Goal: Task Accomplishment & Management: Manage account settings

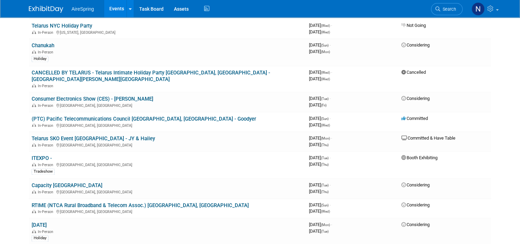
scroll to position [1038, 0]
click at [37, 155] on link "ITEXPO -" at bounding box center [42, 158] width 20 height 6
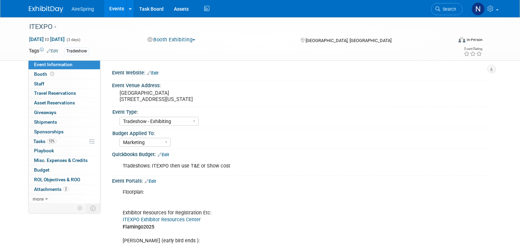
select select "Tradeshow - Exhibiting"
select select "Marketing"
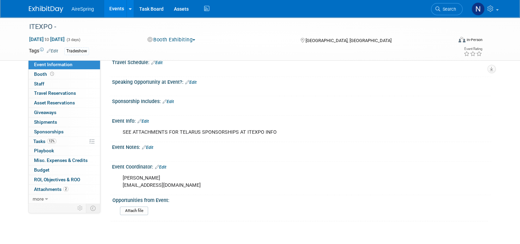
scroll to position [439, 0]
click at [142, 123] on link "Edit" at bounding box center [143, 121] width 11 height 5
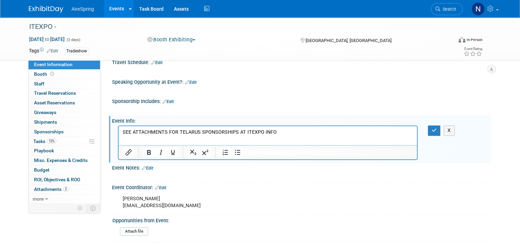
scroll to position [0, 0]
click at [277, 133] on p "SEE ATTACHMENTS FOR TELARUS SPONSORSHIPS AT ITEXPO INFO" at bounding box center [268, 132] width 291 height 7
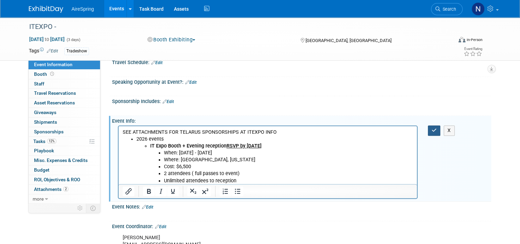
click at [436, 132] on icon "button" at bounding box center [434, 130] width 5 height 5
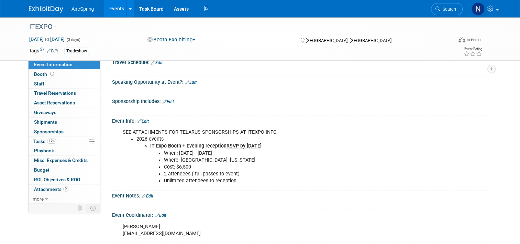
click at [112, 12] on link "Events" at bounding box center [116, 8] width 25 height 17
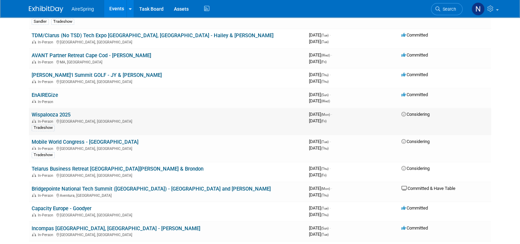
scroll to position [619, 0]
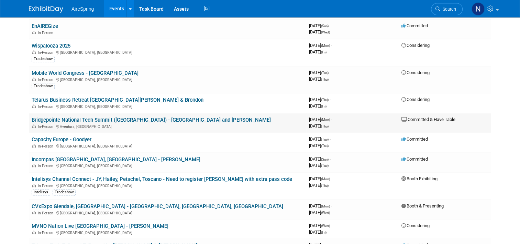
click at [90, 117] on link "Bridgepointe National Tech Summit ([GEOGRAPHIC_DATA]) - [GEOGRAPHIC_DATA] and […" at bounding box center [151, 120] width 239 height 6
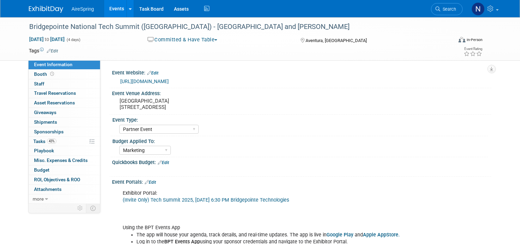
select select "Partner Event"
select select "Marketing"
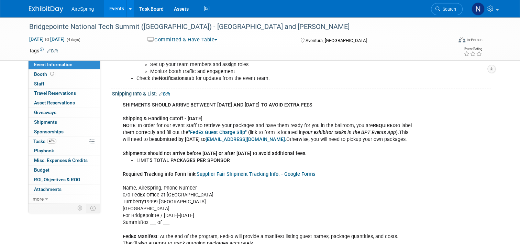
scroll to position [172, 0]
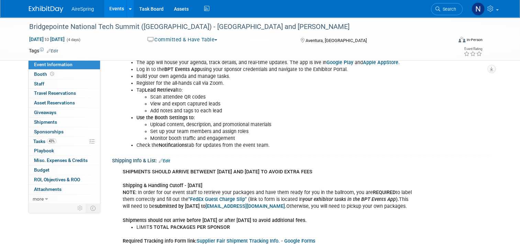
click at [165, 161] on link "Edit" at bounding box center [164, 160] width 11 height 5
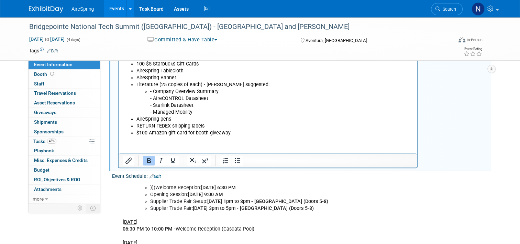
scroll to position [516, 0]
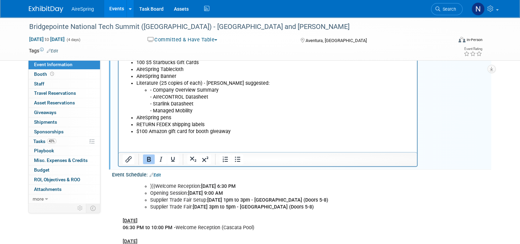
click at [235, 130] on li "$100 Amazon gift card for booth giveaway" at bounding box center [275, 131] width 277 height 7
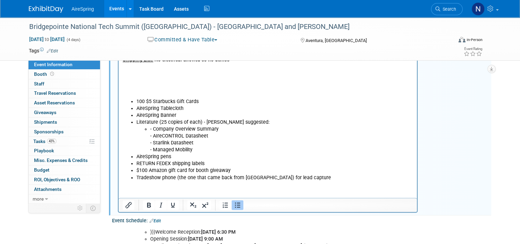
scroll to position [447, 0]
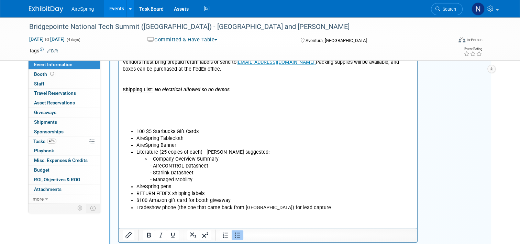
click at [185, 111] on p "Required Tracking info Form link: Supplier Fair Shipment Tracking Info. - Googl…" at bounding box center [268, 41] width 291 height 173
drag, startPoint x: 186, startPoint y: 98, endPoint x: 185, endPoint y: 124, distance: 25.5
click at [185, 124] on p "Required Tracking info Form link: Supplier Fair Shipment Tracking Info. - Googl…" at bounding box center [268, 41] width 291 height 173
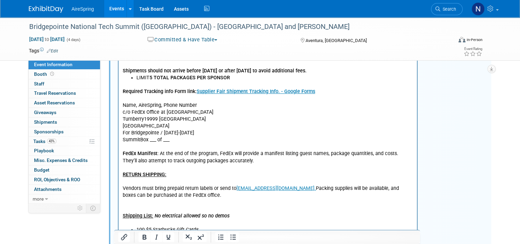
scroll to position [241, 0]
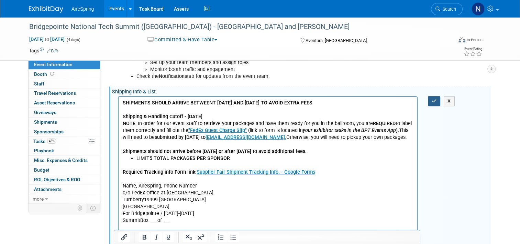
click at [435, 98] on icon "button" at bounding box center [434, 100] width 5 height 5
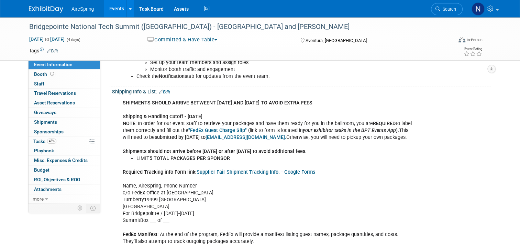
click at [109, 7] on link "Events" at bounding box center [116, 8] width 25 height 17
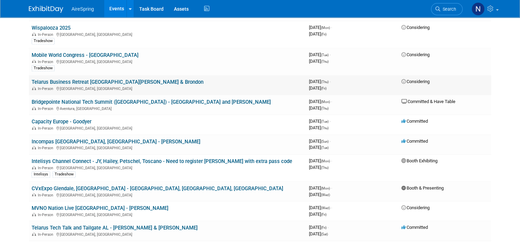
scroll to position [653, 0]
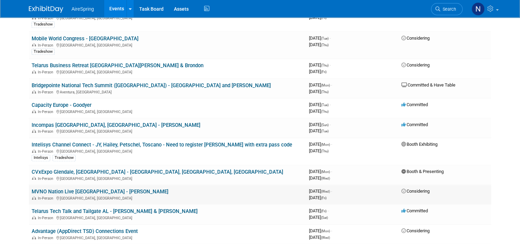
click at [74, 188] on link "MVNO Nation Live [GEOGRAPHIC_DATA] - [PERSON_NAME]" at bounding box center [100, 191] width 137 height 6
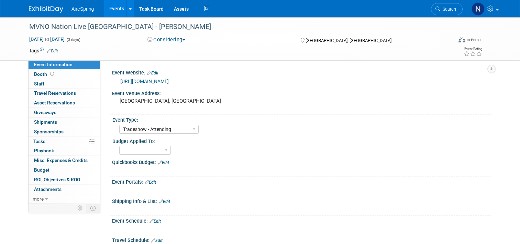
select select "Tradeshow - Attending"
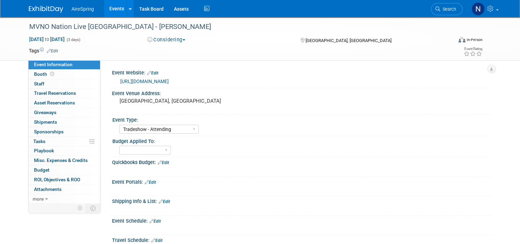
click at [167, 83] on link "[URL][DOMAIN_NAME]" at bounding box center [144, 81] width 48 height 6
click at [108, 12] on link "Events" at bounding box center [116, 8] width 25 height 17
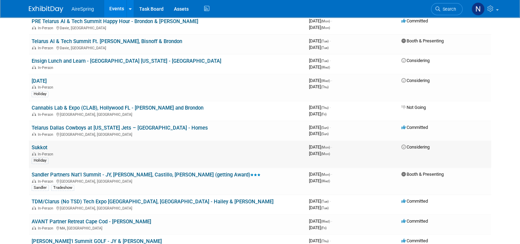
scroll to position [413, 0]
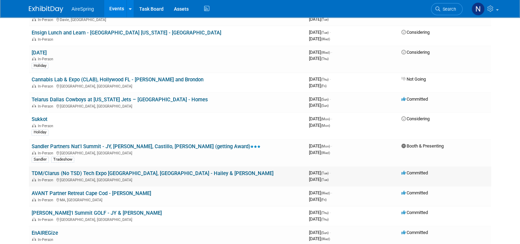
click at [105, 170] on link "TDM/Clarus (No TSD) Tech Expo [GEOGRAPHIC_DATA], [GEOGRAPHIC_DATA] - Hailey & […" at bounding box center [153, 173] width 242 height 6
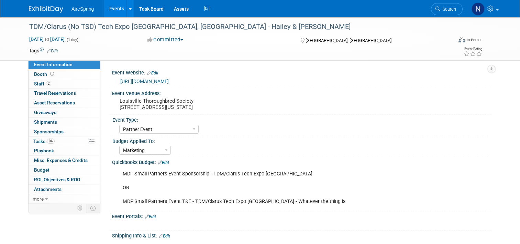
select select "Partner Event"
select select "Marketing"
